Goal: Task Accomplishment & Management: Manage account settings

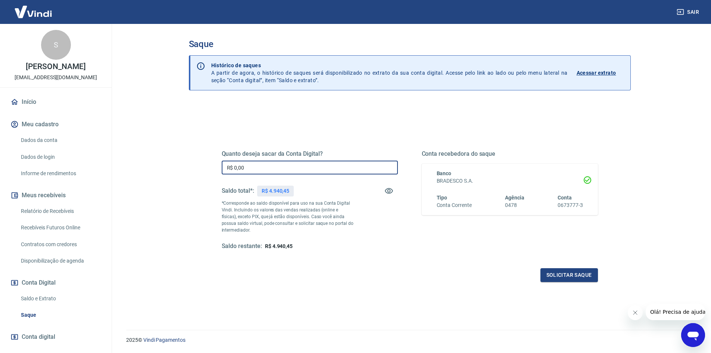
click at [341, 171] on input "R$ 0,00" at bounding box center [310, 167] width 176 height 14
type input "R$ 4.900,00"
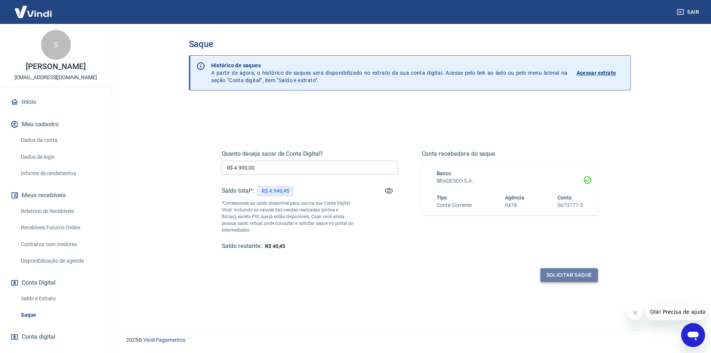
click at [576, 275] on button "Solicitar saque" at bounding box center [568, 275] width 57 height 14
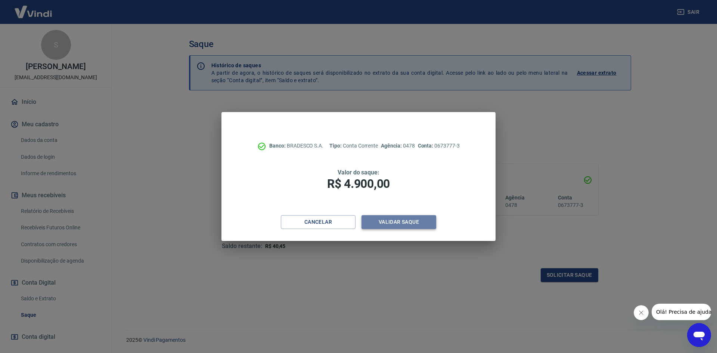
click at [402, 222] on button "Validar saque" at bounding box center [398, 222] width 75 height 14
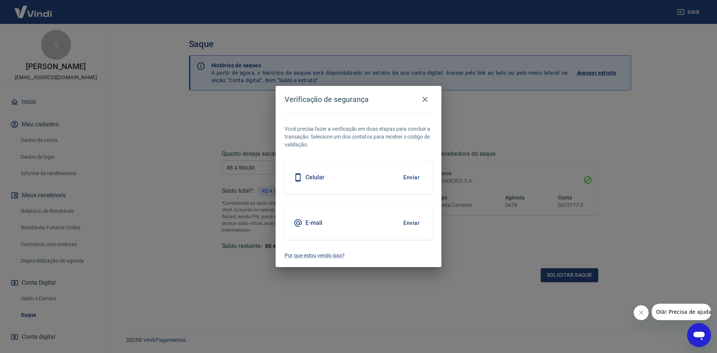
click at [406, 219] on button "Enviar" at bounding box center [411, 223] width 24 height 16
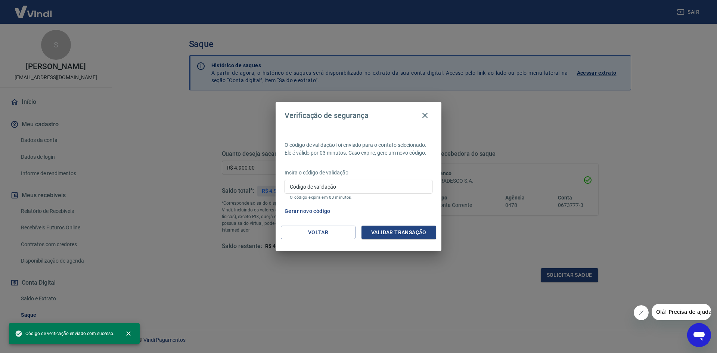
click at [372, 189] on input "Código de validação" at bounding box center [358, 187] width 148 height 14
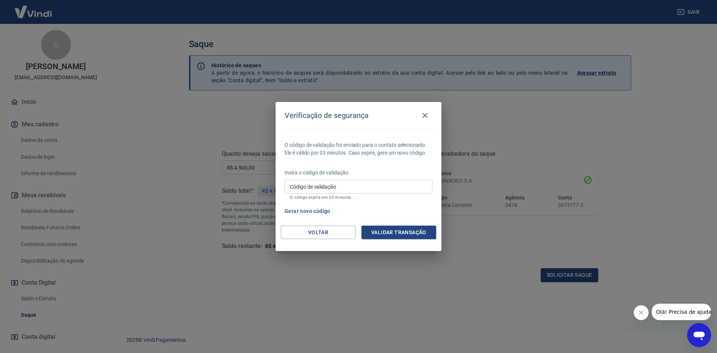
click at [323, 186] on label "Código de validação" at bounding box center [313, 186] width 46 height 7
click at [323, 186] on input "Código de validação" at bounding box center [358, 187] width 148 height 14
type input "906463"
click at [401, 231] on button "Validar transação" at bounding box center [398, 232] width 75 height 14
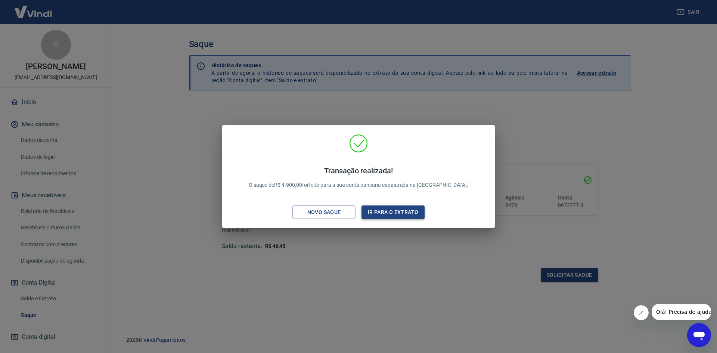
click at [386, 214] on button "Ir para o extrato" at bounding box center [392, 212] width 63 height 14
